Goal: Task Accomplishment & Management: Manage account settings

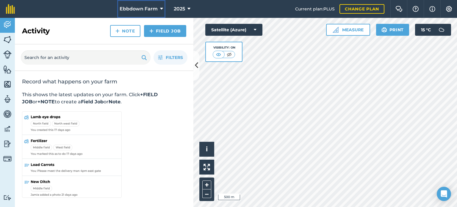
click at [162, 6] on icon at bounding box center [161, 8] width 3 height 7
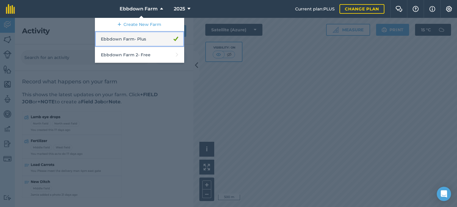
click at [149, 39] on link "Ebbdown Farm - Plus" at bounding box center [139, 39] width 89 height 16
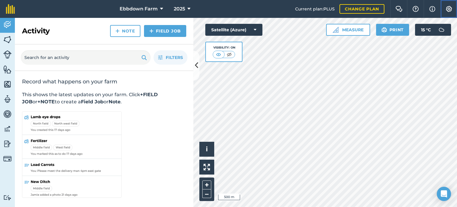
click at [450, 7] on img at bounding box center [448, 9] width 7 height 6
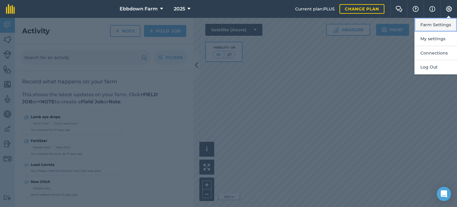
click at [440, 22] on button "Farm Settings" at bounding box center [435, 25] width 43 height 14
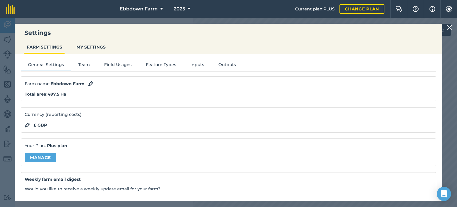
click at [450, 27] on img at bounding box center [449, 27] width 5 height 7
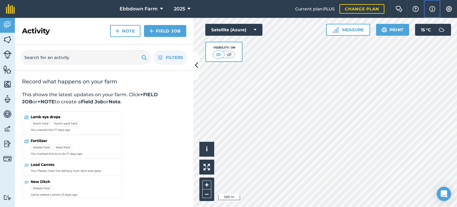
click at [432, 7] on img at bounding box center [432, 8] width 6 height 7
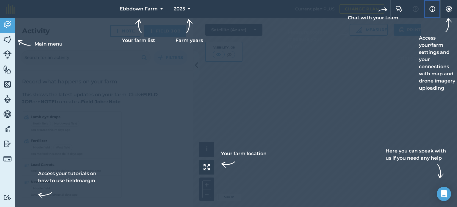
click at [432, 7] on img at bounding box center [432, 8] width 6 height 7
click at [10, 40] on img at bounding box center [7, 39] width 8 height 9
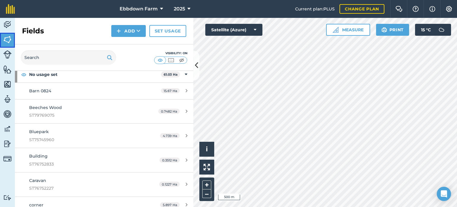
scroll to position [30, 0]
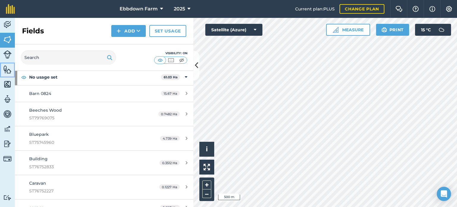
click at [8, 69] on img at bounding box center [7, 69] width 8 height 9
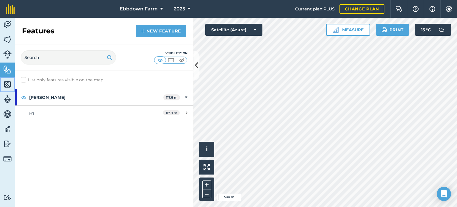
click at [8, 82] on img at bounding box center [7, 84] width 8 height 9
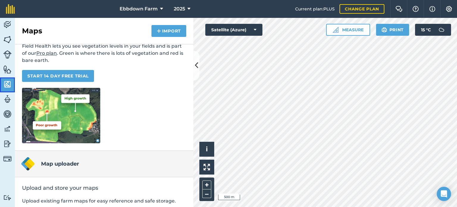
scroll to position [57, 0]
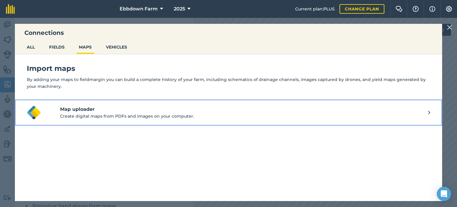
click at [88, 110] on h4 "Map uploader" at bounding box center [244, 109] width 368 height 7
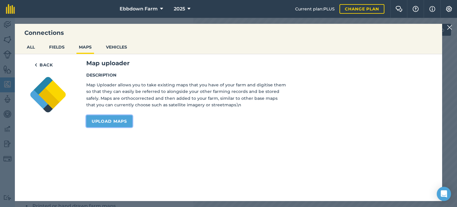
click at [100, 120] on link "Upload maps" at bounding box center [109, 121] width 46 height 12
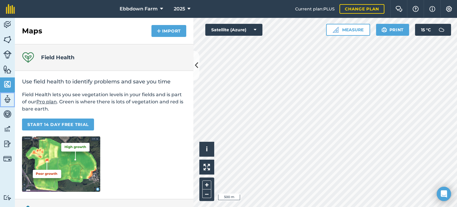
click at [8, 101] on img at bounding box center [7, 99] width 8 height 9
select select "MEMBER"
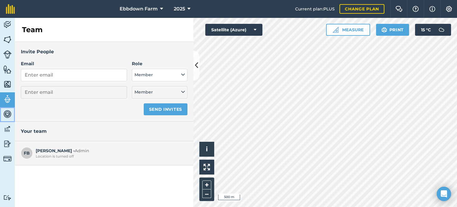
click at [7, 114] on img at bounding box center [7, 113] width 8 height 9
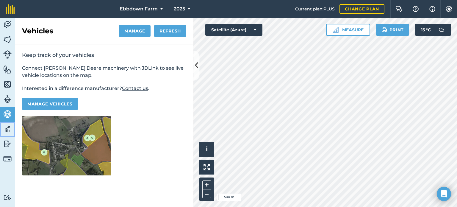
click at [8, 128] on img at bounding box center [7, 128] width 8 height 9
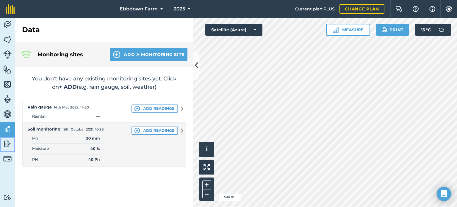
click at [7, 142] on img at bounding box center [7, 143] width 8 height 9
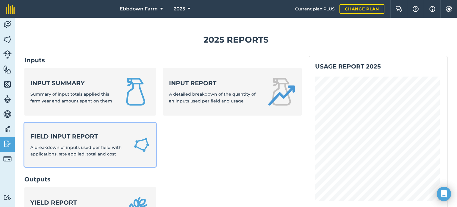
click at [80, 138] on strong "Field Input Report" at bounding box center [78, 136] width 96 height 8
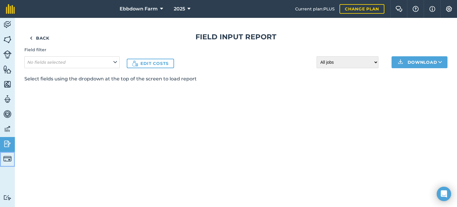
click at [10, 158] on img at bounding box center [7, 158] width 8 height 8
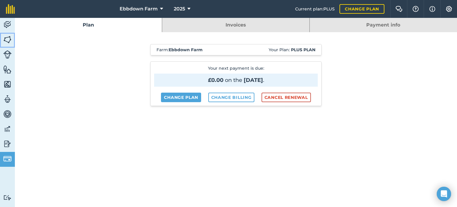
click at [5, 39] on img at bounding box center [7, 39] width 8 height 9
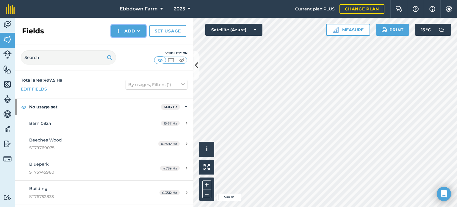
click at [133, 31] on button "Add" at bounding box center [128, 31] width 35 height 12
click at [127, 58] on link "Import" at bounding box center [128, 57] width 33 height 13
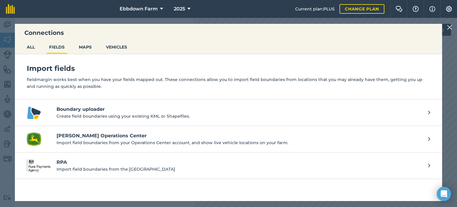
click at [81, 131] on link "[PERSON_NAME] Operations Center Import field boundaries from your Operations Ce…" at bounding box center [228, 139] width 427 height 26
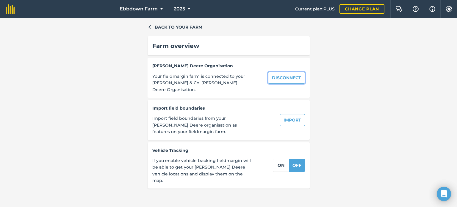
click at [278, 76] on button "Disconnect" at bounding box center [286, 78] width 37 height 12
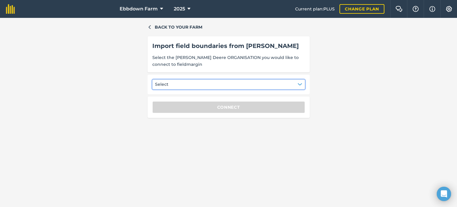
click at [297, 82] on button "Select" at bounding box center [228, 84] width 153 height 10
click at [176, 101] on div "[PERSON_NAME] & Co." at bounding box center [186, 100] width 60 height 10
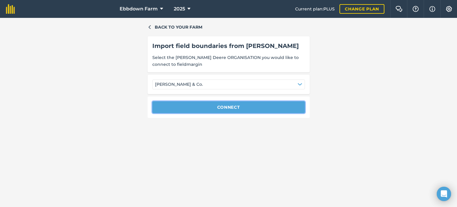
click at [232, 107] on button "Connect" at bounding box center [228, 107] width 153 height 12
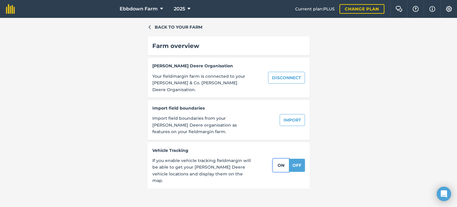
click at [278, 159] on button "on" at bounding box center [281, 165] width 16 height 13
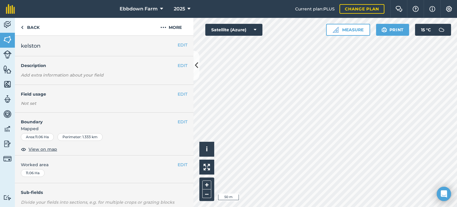
click at [36, 172] on div "11.06 Ha" at bounding box center [33, 173] width 24 height 8
click at [178, 93] on button "EDIT" at bounding box center [183, 94] width 10 height 7
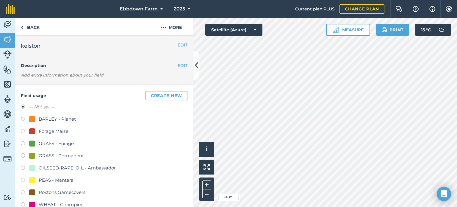
click at [147, 68] on h4 "Description" at bounding box center [104, 65] width 167 height 7
click at [170, 73] on div "EDIT Description Add extra information about your field" at bounding box center [104, 70] width 179 height 29
click at [40, 105] on label "-- Not set --" at bounding box center [41, 106] width 25 height 7
click at [164, 98] on button "Create new" at bounding box center [166, 96] width 42 height 10
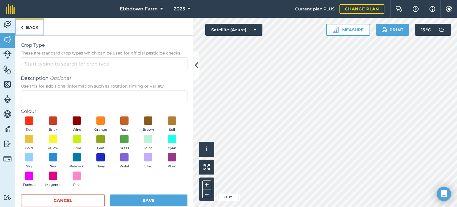
click at [28, 28] on link "Back" at bounding box center [29, 27] width 29 height 18
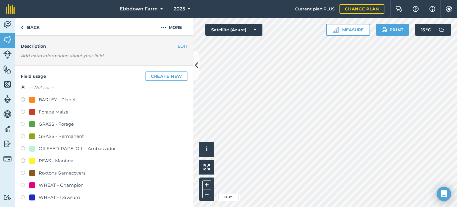
scroll to position [30, 0]
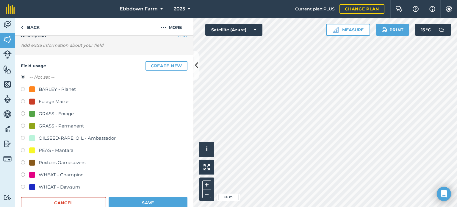
click at [24, 88] on label at bounding box center [25, 90] width 8 height 6
radio input "true"
radio input "false"
click at [148, 201] on button "Save" at bounding box center [148, 203] width 79 height 12
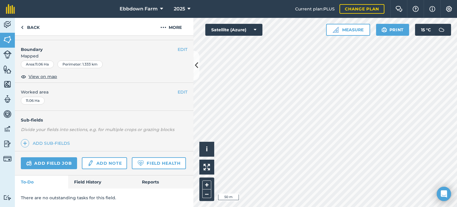
scroll to position [89, 0]
click at [92, 178] on link "Field History" at bounding box center [102, 181] width 68 height 13
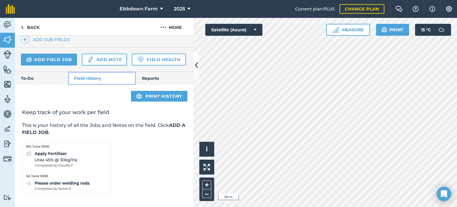
scroll to position [192, 0]
click at [145, 77] on link "Reports" at bounding box center [164, 78] width 57 height 13
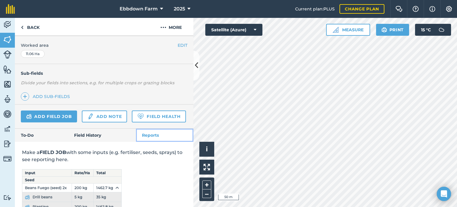
scroll to position [175, 0]
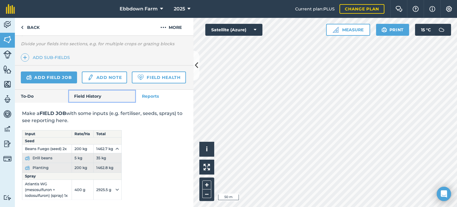
click at [99, 97] on link "Field History" at bounding box center [102, 96] width 68 height 13
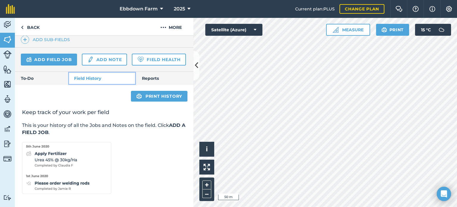
scroll to position [192, 0]
